Goal: Communication & Community: Answer question/provide support

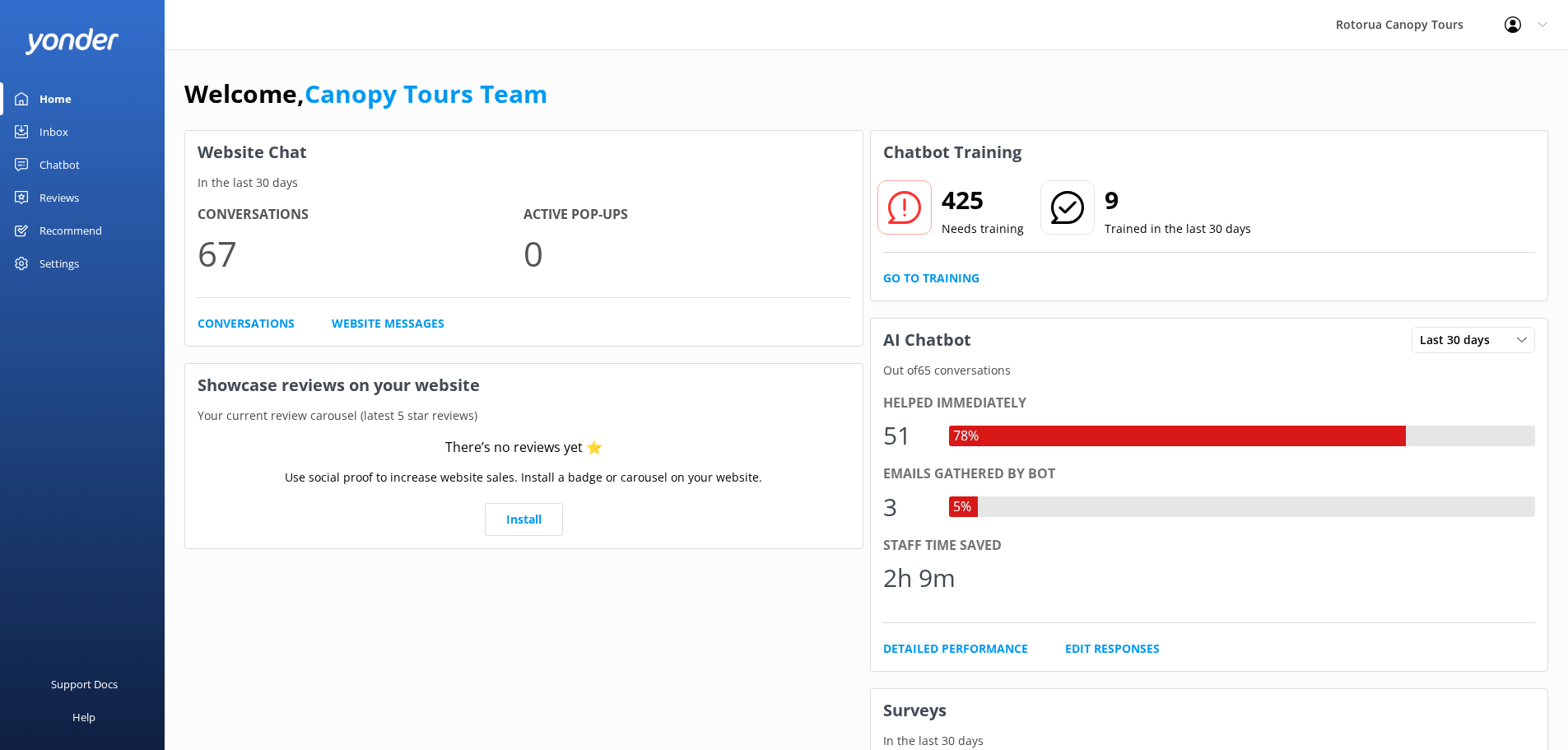
drag, startPoint x: 0, startPoint y: 0, endPoint x: 72, endPoint y: 134, distance: 152.1
click at [72, 134] on link "Inbox" at bounding box center [82, 131] width 165 height 33
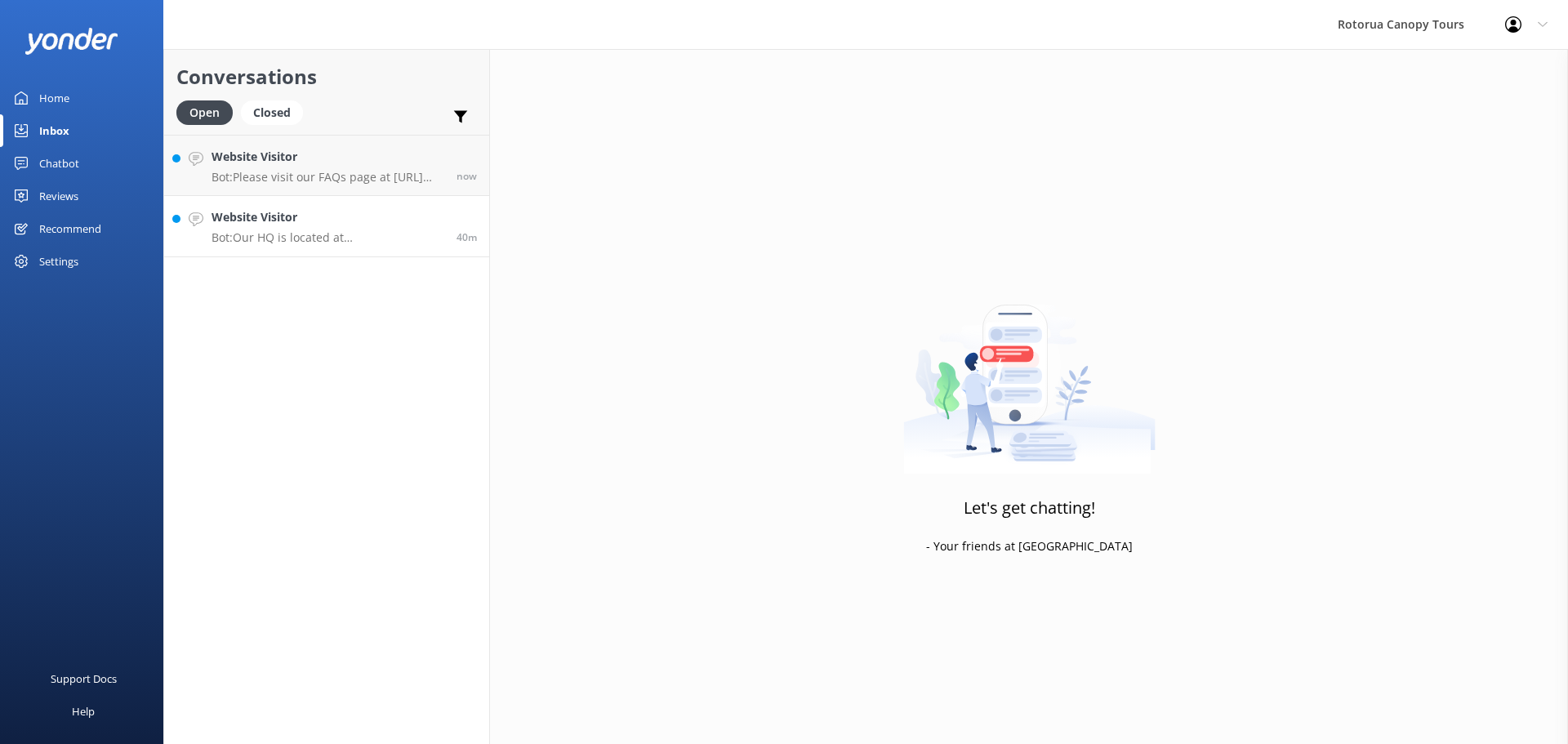
click at [290, 209] on h4 "Website Visitor" at bounding box center [328, 216] width 233 height 18
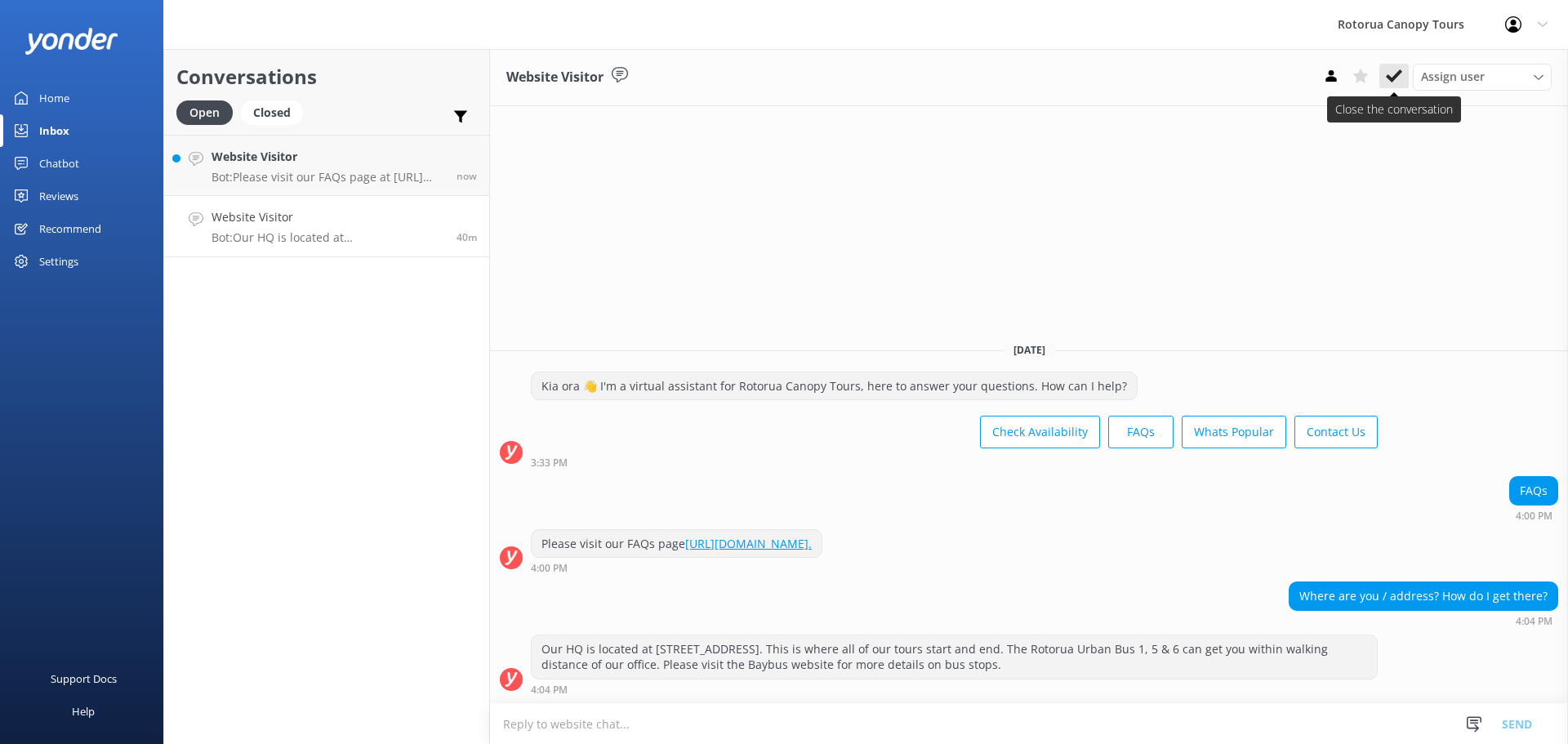
click at [1402, 76] on button at bounding box center [1394, 76] width 30 height 24
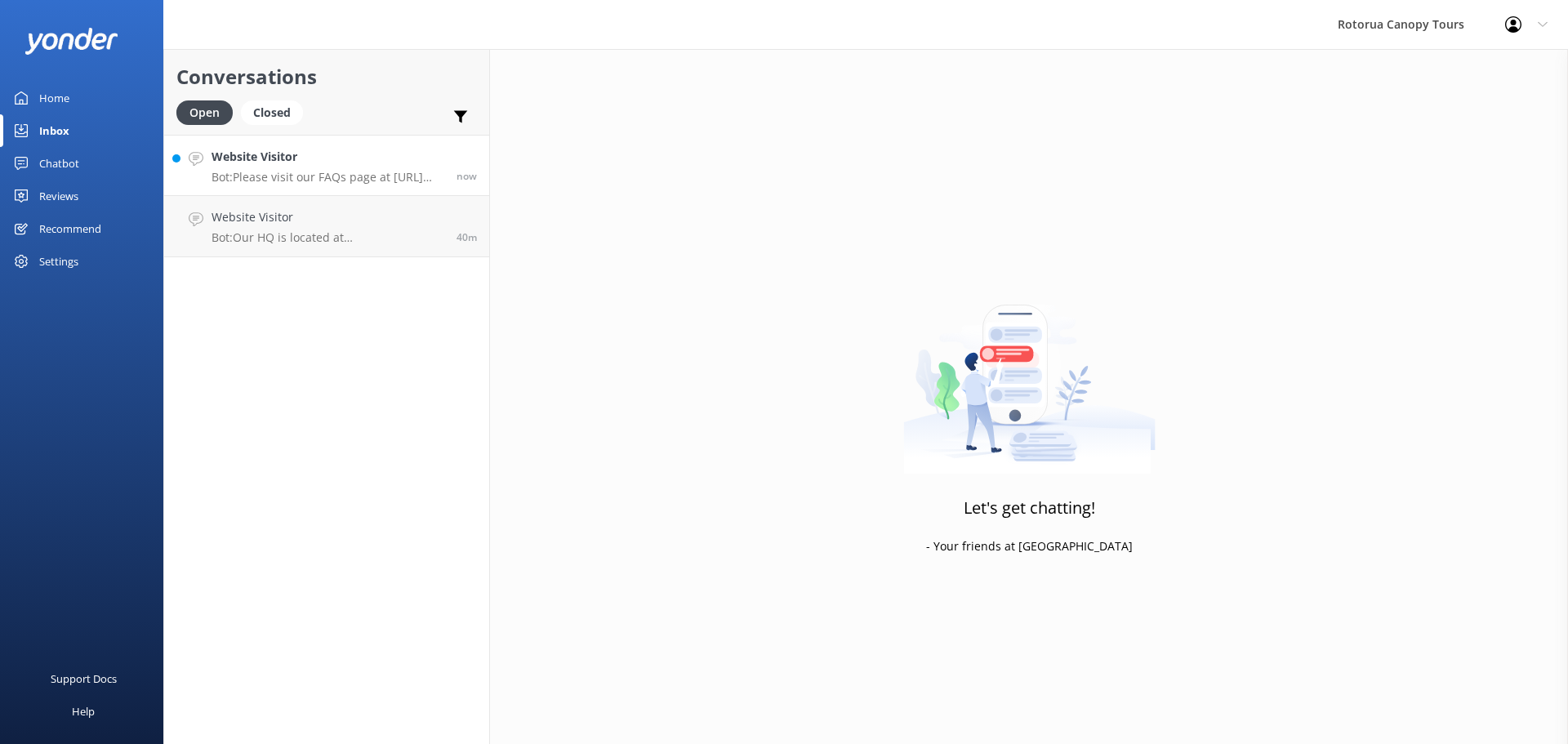
click at [320, 182] on p "Bot: Please visit our FAQs page at [URL][DOMAIN_NAME]." at bounding box center [328, 176] width 233 height 15
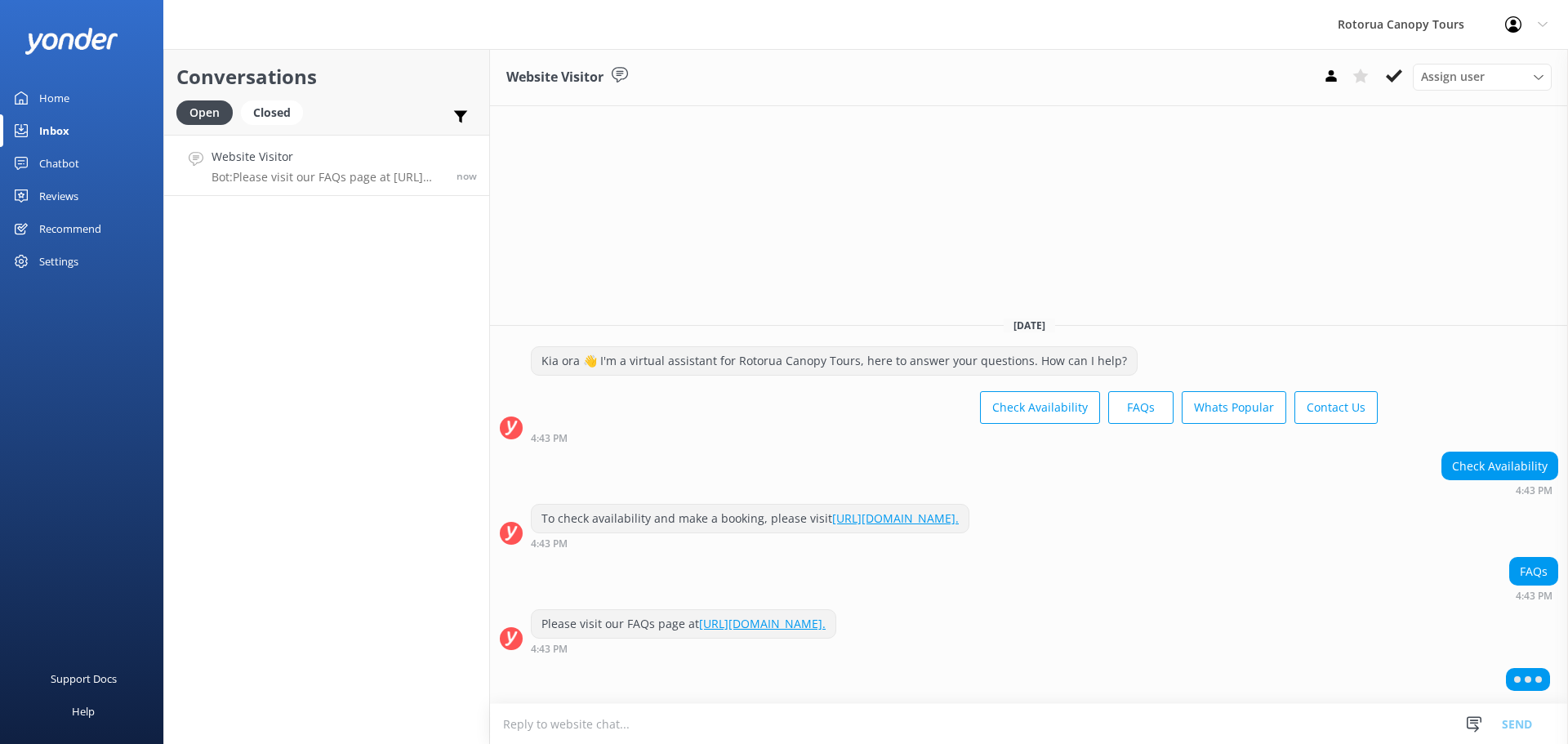
click at [101, 105] on link "Home" at bounding box center [82, 98] width 163 height 33
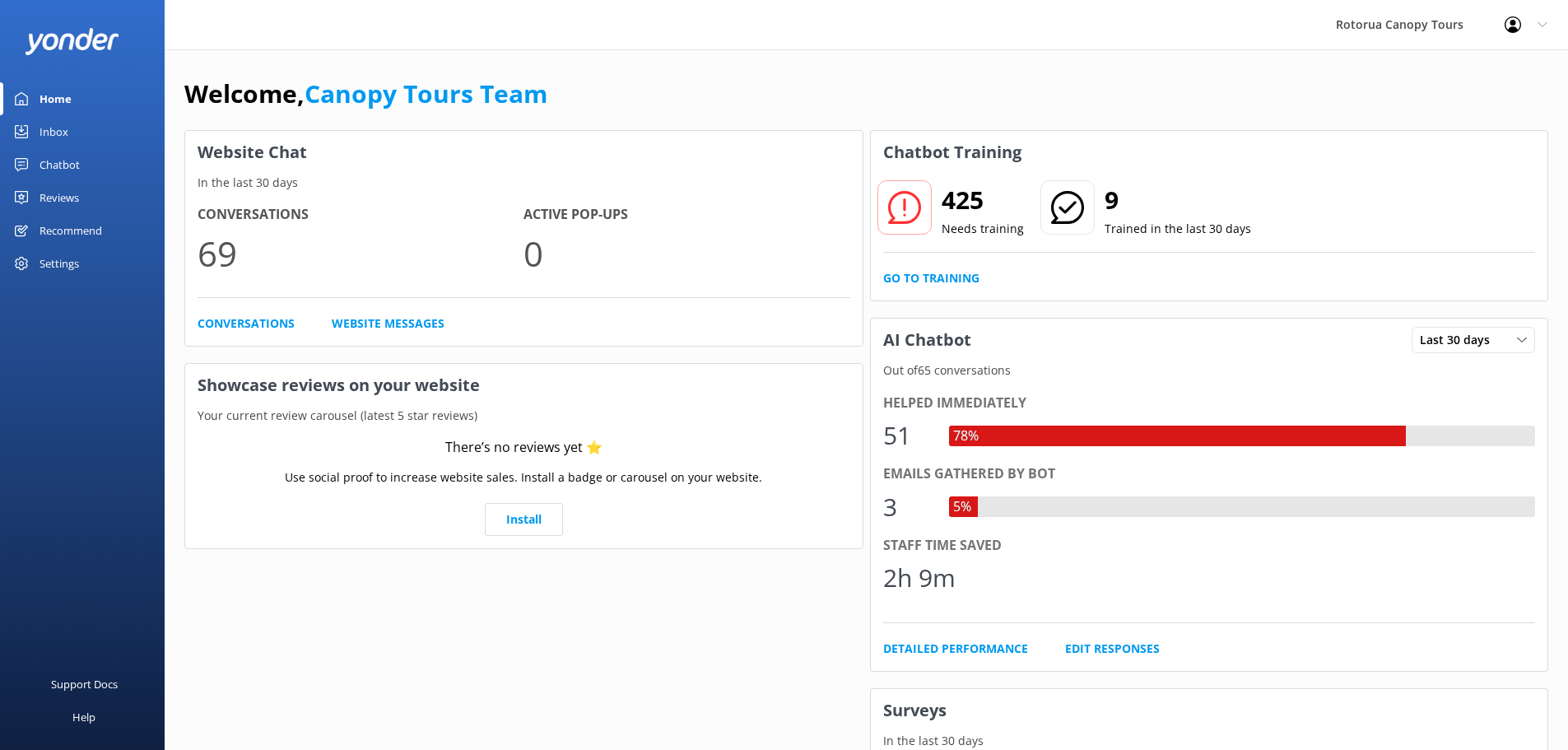
click at [102, 169] on link "Chatbot" at bounding box center [82, 165] width 165 height 33
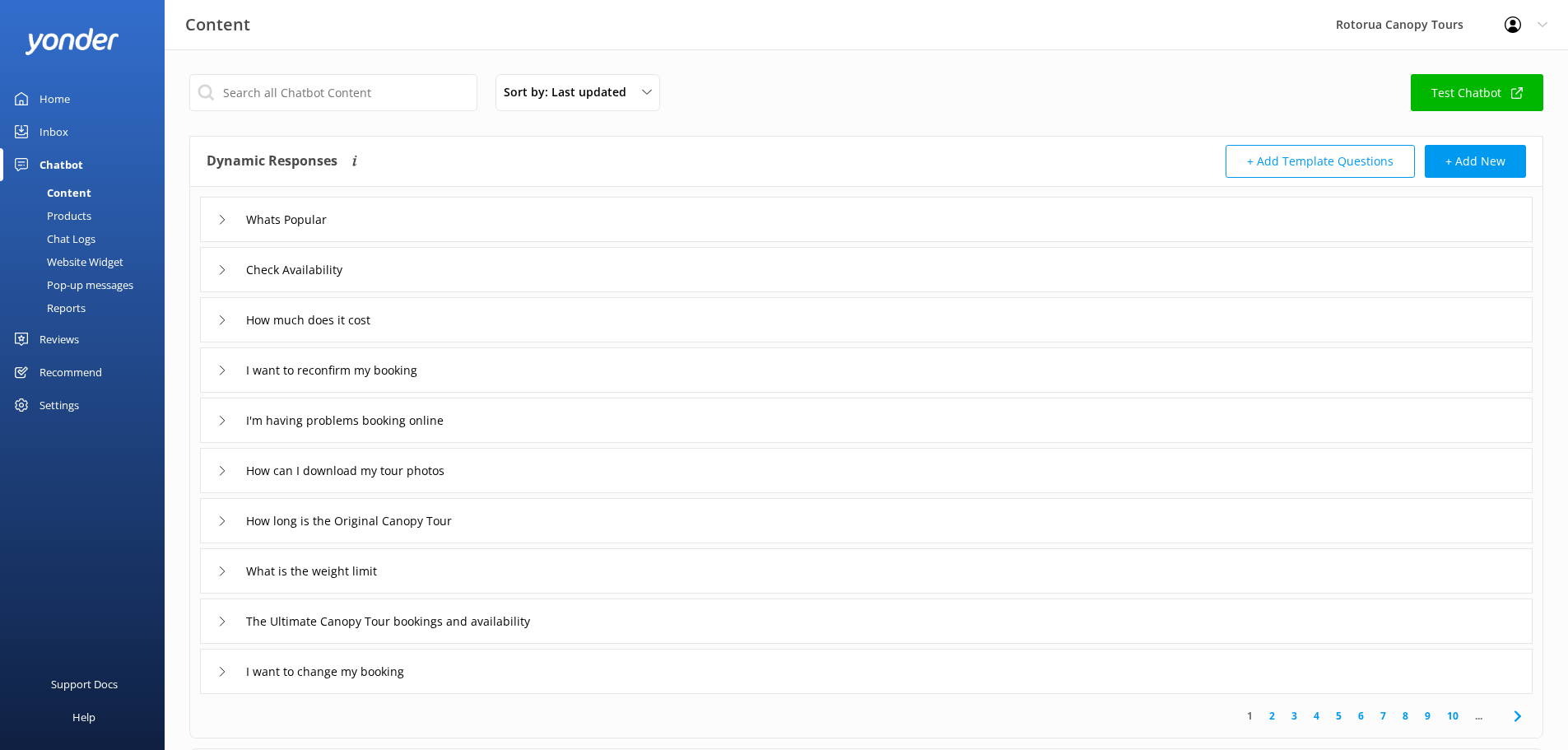
click at [116, 134] on link "Inbox" at bounding box center [82, 131] width 165 height 33
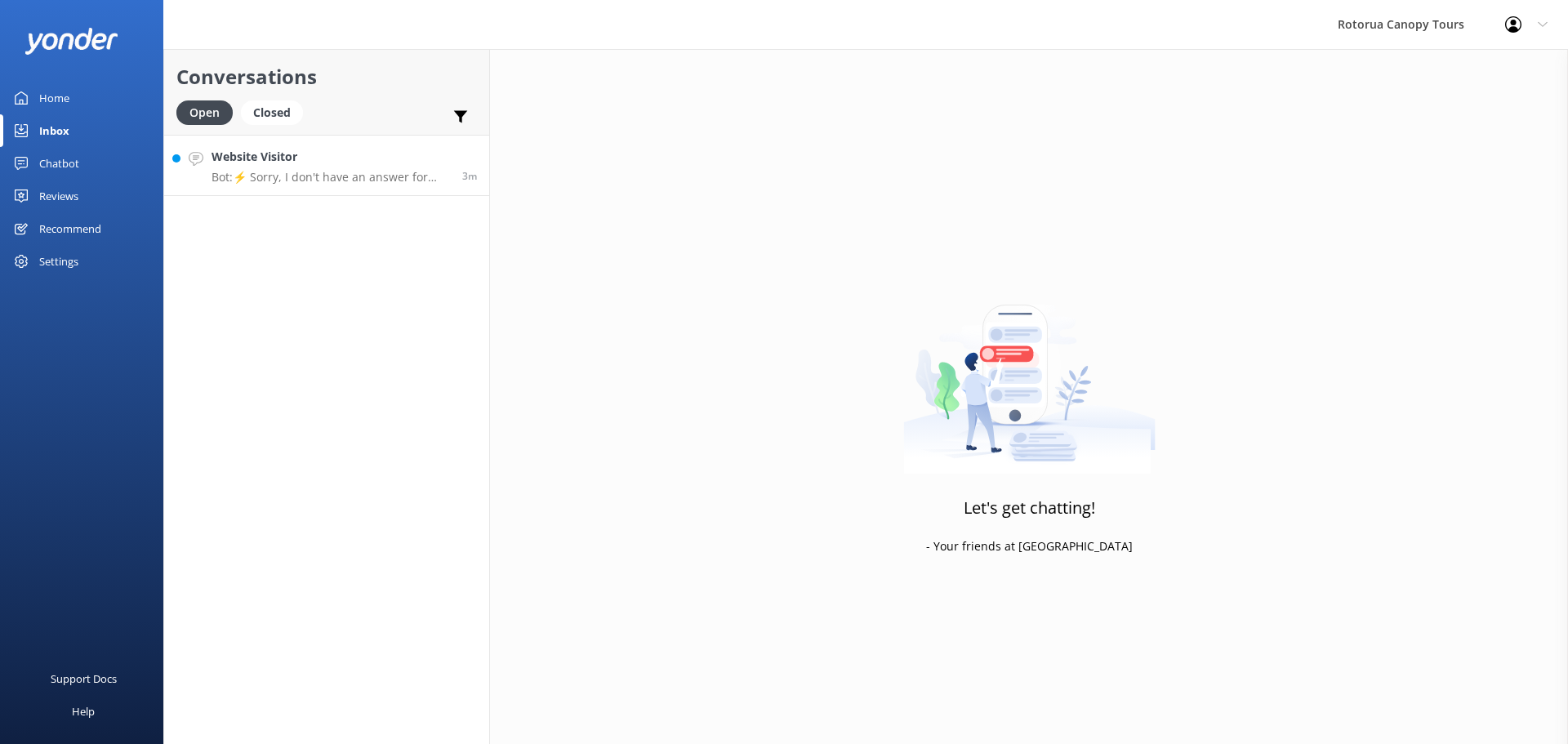
click at [259, 160] on h4 "Website Visitor" at bounding box center [330, 156] width 238 height 18
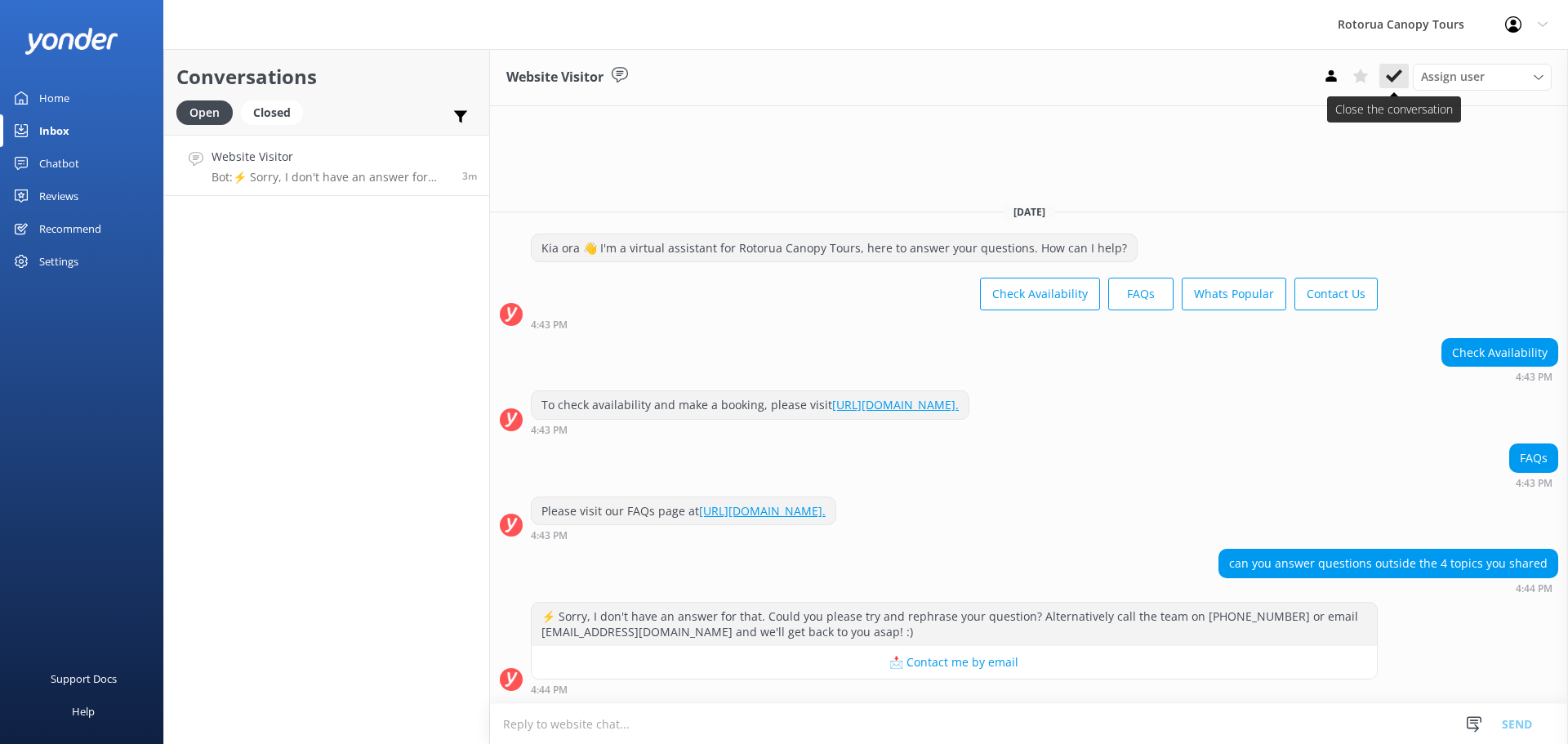
click at [1401, 68] on icon at bounding box center [1394, 76] width 17 height 17
